Goal: Information Seeking & Learning: Understand process/instructions

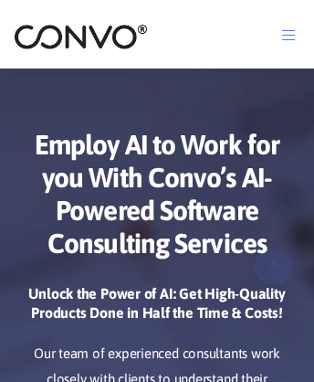
scroll to position [9193, 0]
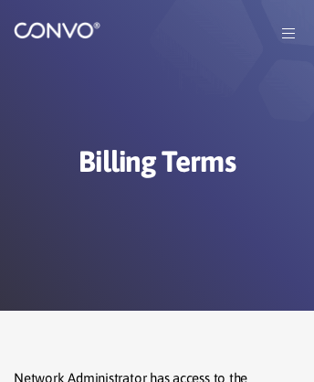
click at [66, 39] on img at bounding box center [57, 30] width 87 height 18
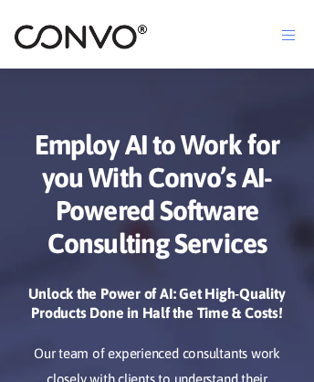
scroll to position [9039, 0]
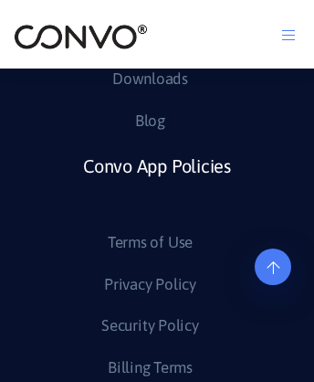
click at [156, 229] on link "Convo App Policies" at bounding box center [157, 189] width 148 height 80
click at [149, 367] on link "Billing Terms" at bounding box center [150, 368] width 85 height 29
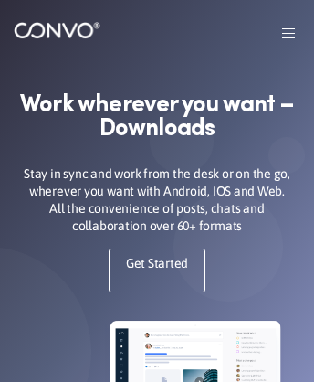
scroll to position [474, 0]
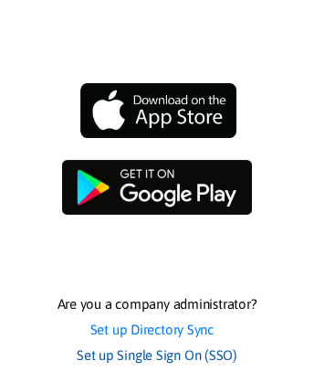
click at [156, 368] on link "Set up Single Sign On (SSO)" at bounding box center [157, 356] width 161 height 26
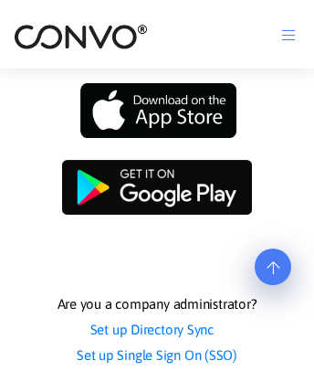
click at [273, 227] on icon at bounding box center [273, 219] width 13 height 15
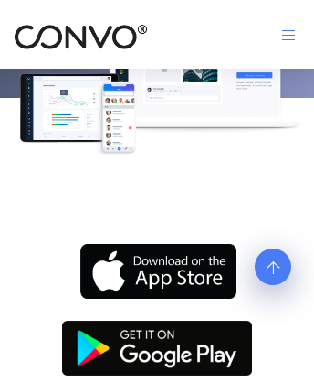
scroll to position [0, 0]
